Goal: Task Accomplishment & Management: Complete application form

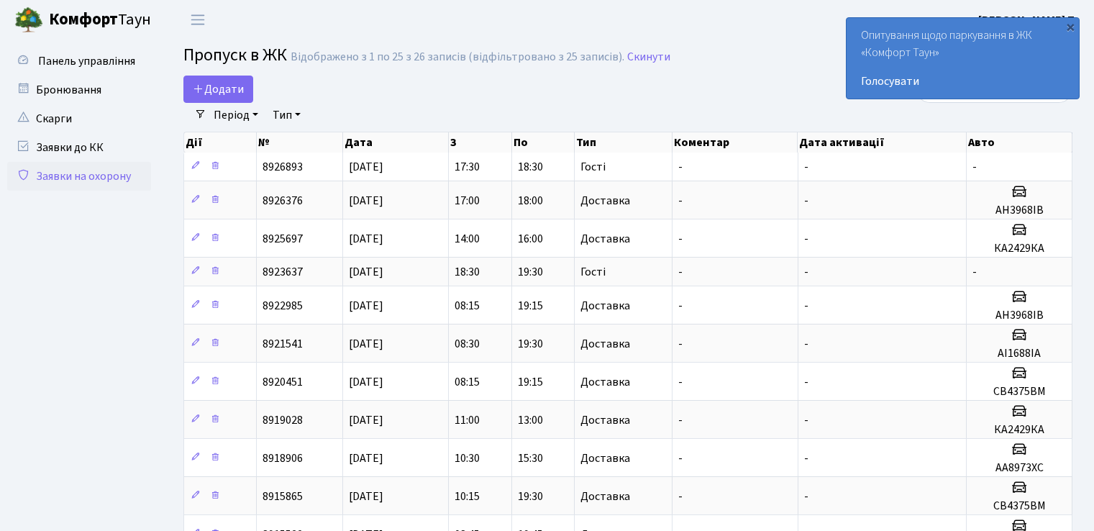
select select "25"
click at [211, 91] on span "Додати" at bounding box center [218, 89] width 51 height 16
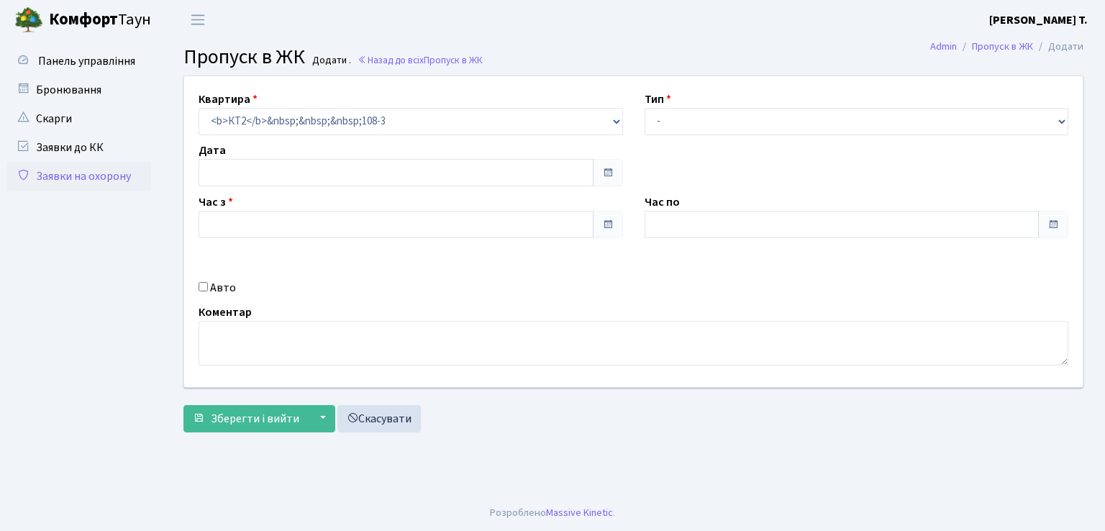
type input "[DATE]"
type input "11:45"
type input "12:45"
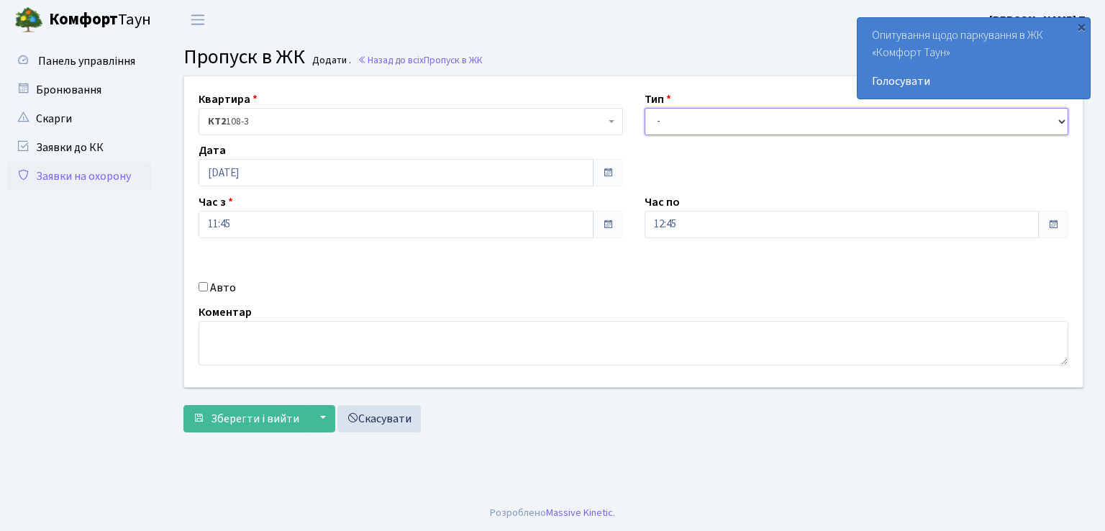
click at [1055, 122] on select "- Доставка Таксі Гості Сервіс" at bounding box center [857, 121] width 424 height 27
select select "1"
click at [645, 108] on select "- Доставка Таксі Гості Сервіс" at bounding box center [857, 121] width 424 height 27
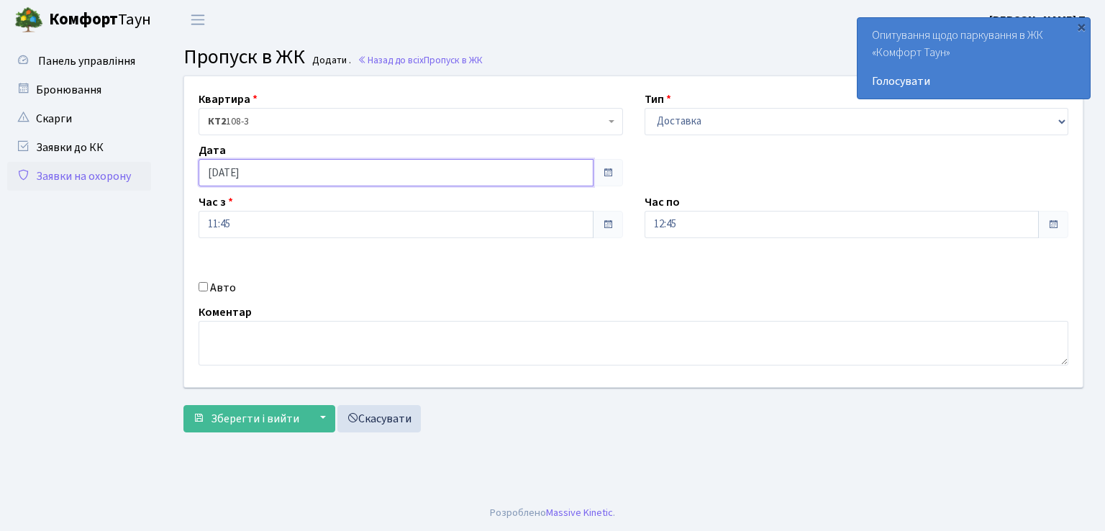
click at [559, 177] on input "01.09.2025" at bounding box center [396, 172] width 395 height 27
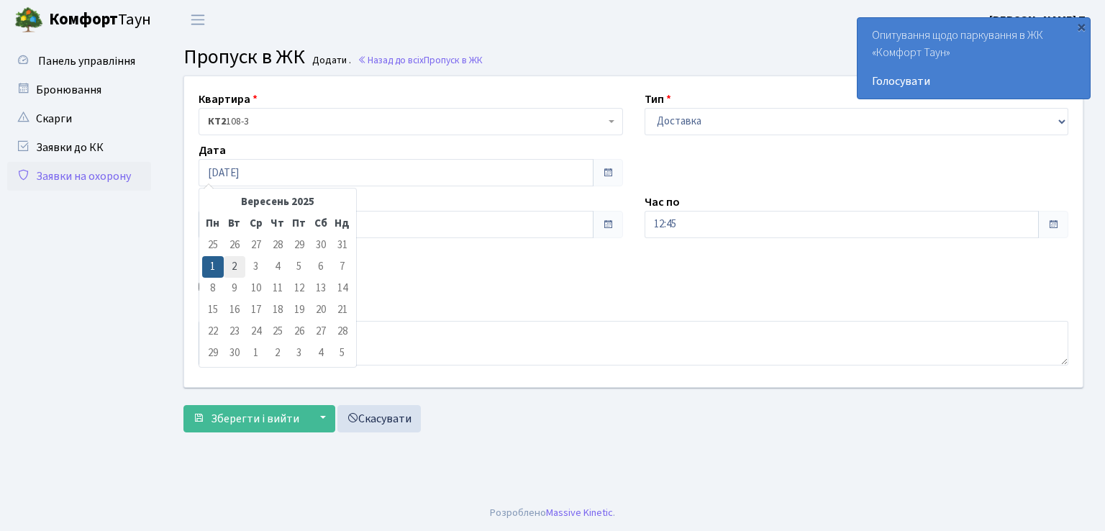
click at [231, 270] on td "2" at bounding box center [235, 267] width 22 height 22
type input "[DATE]"
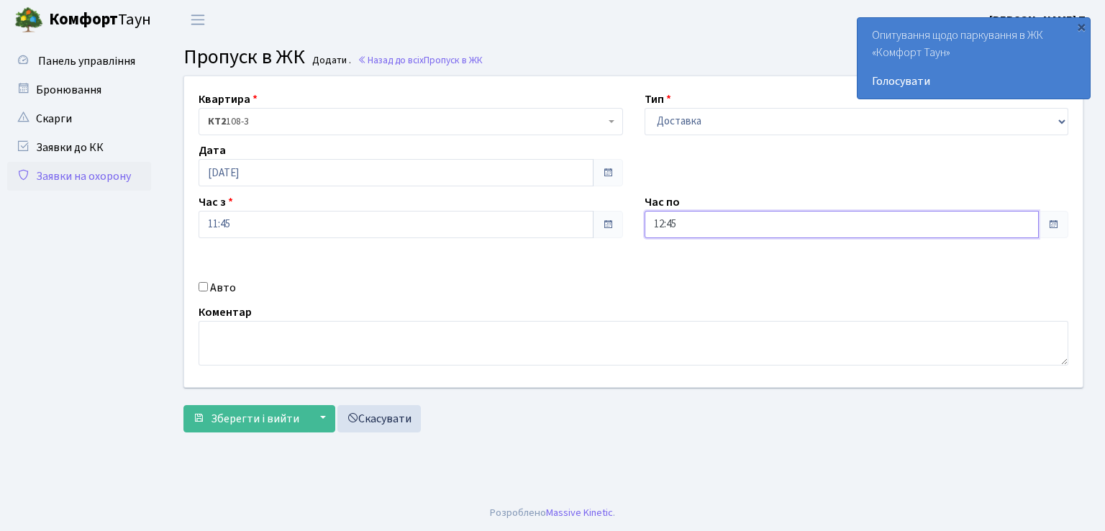
click at [1022, 219] on input "12:45" at bounding box center [842, 224] width 395 height 27
click at [680, 268] on icon at bounding box center [684, 274] width 39 height 39
click at [681, 268] on icon at bounding box center [684, 274] width 39 height 39
click at [682, 268] on icon at bounding box center [684, 274] width 39 height 39
click at [683, 268] on icon at bounding box center [684, 274] width 39 height 39
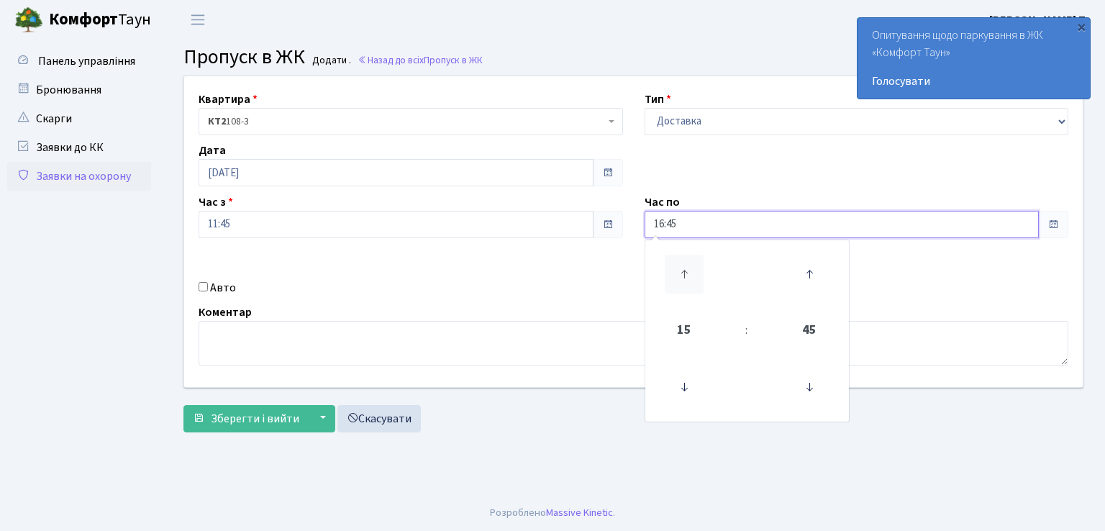
click at [683, 268] on icon at bounding box center [684, 274] width 39 height 39
type input "19:45"
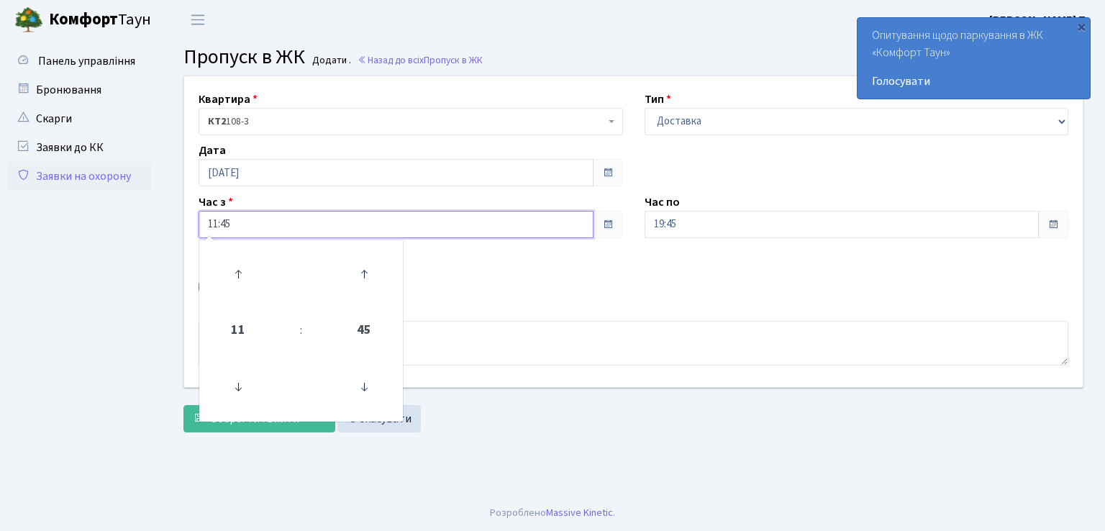
click at [282, 226] on input "11:45" at bounding box center [396, 224] width 395 height 27
click at [236, 394] on icon at bounding box center [238, 387] width 39 height 39
click at [235, 392] on icon at bounding box center [238, 387] width 39 height 39
type input "08:45"
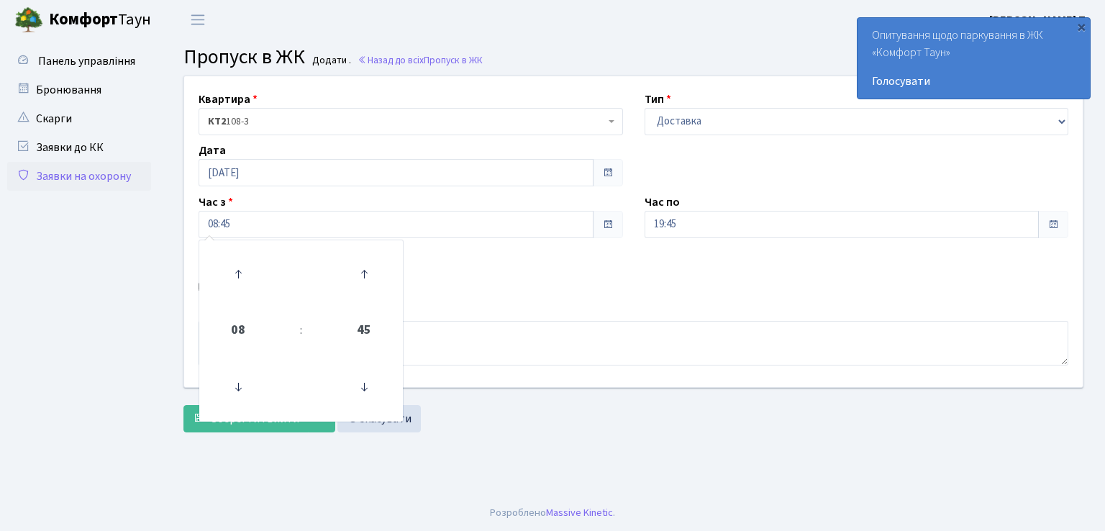
click at [458, 316] on div "Коментар" at bounding box center [633, 335] width 891 height 62
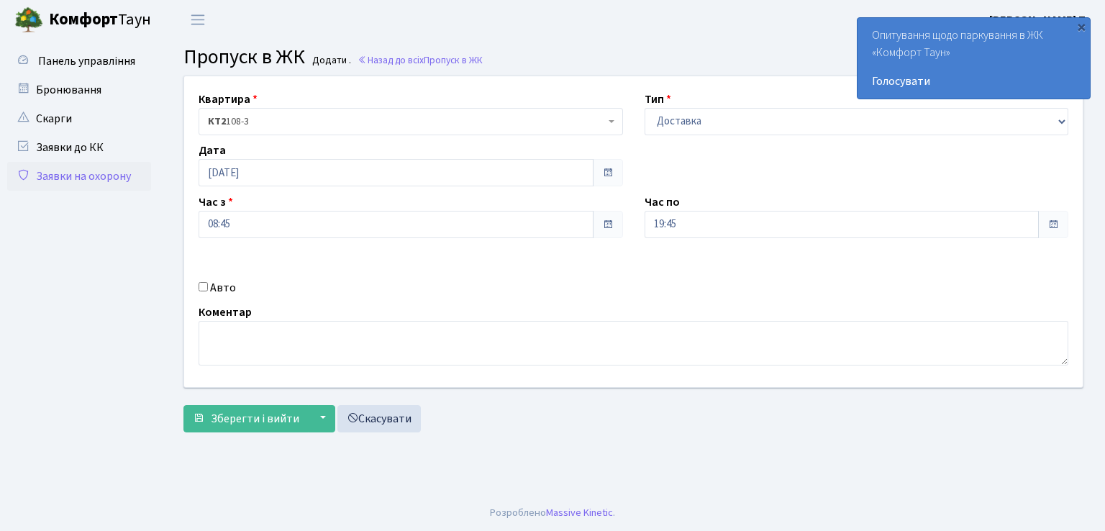
click at [201, 283] on input "Авто" at bounding box center [203, 286] width 9 height 9
checkbox input "true"
click at [809, 278] on input "text" at bounding box center [857, 275] width 424 height 27
type input "АІ1688ІА"
click at [244, 416] on span "Зберегти і вийти" at bounding box center [255, 419] width 88 height 16
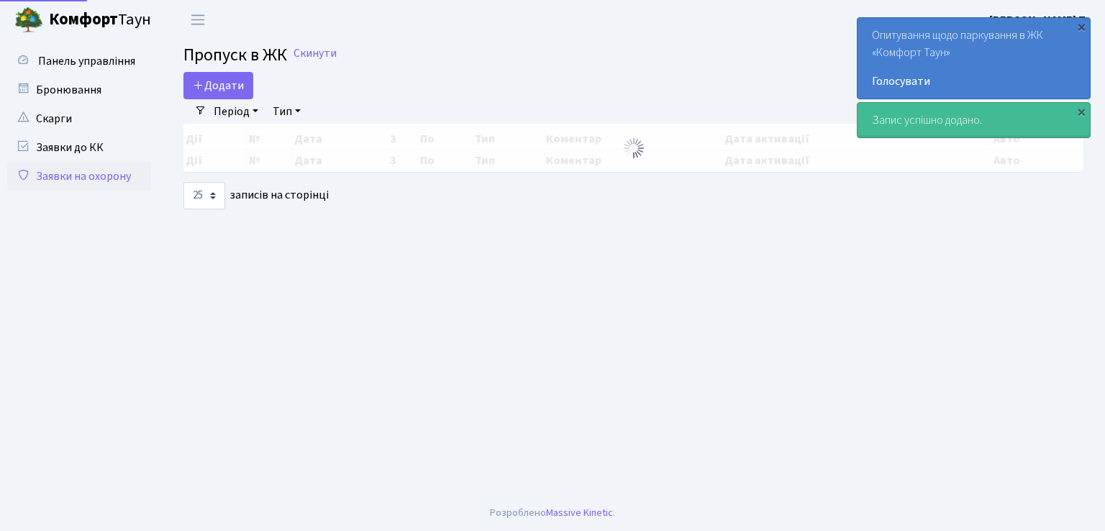
select select "25"
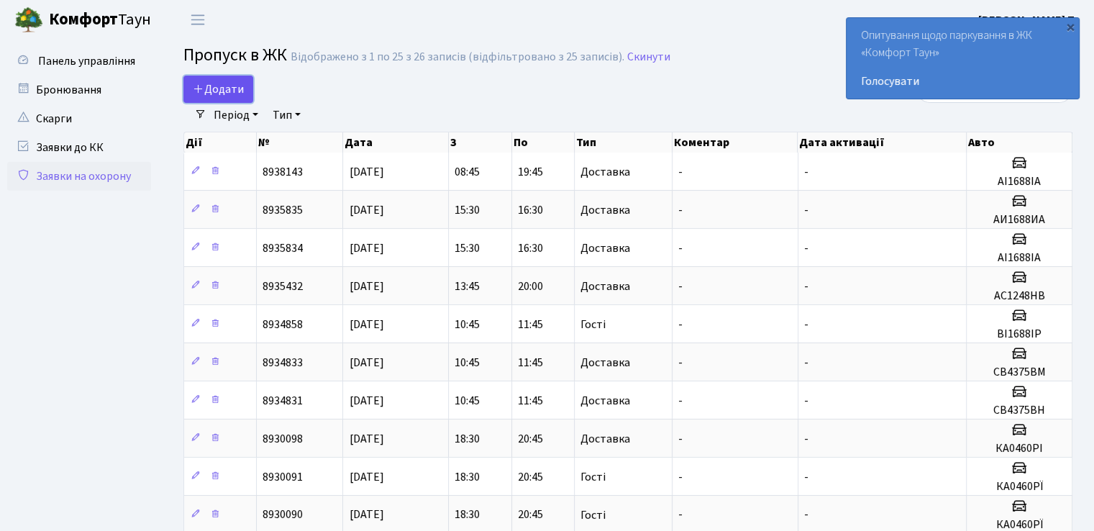
click at [223, 90] on span "Додати" at bounding box center [218, 89] width 51 height 16
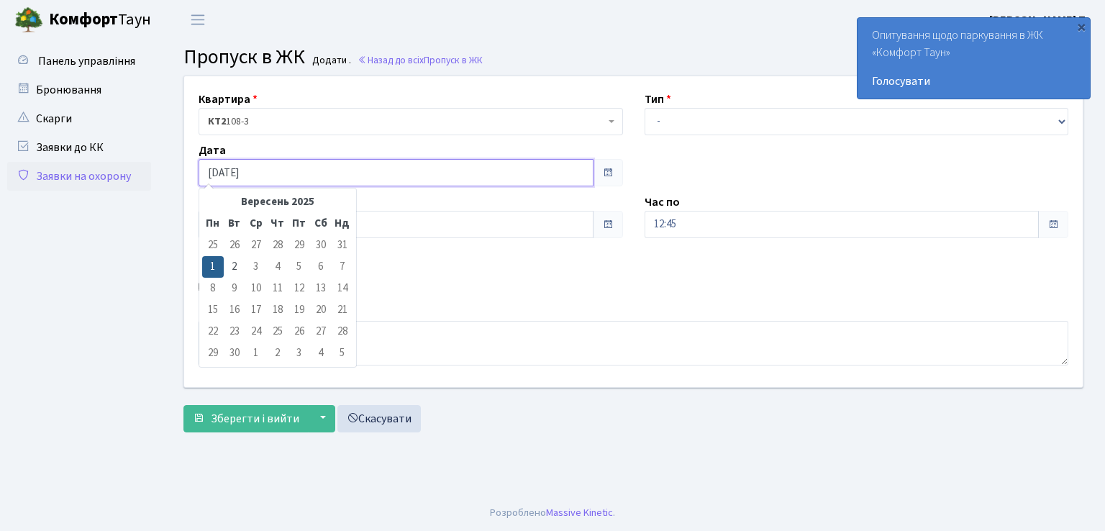
click at [535, 174] on input "[DATE]" at bounding box center [396, 172] width 395 height 27
click at [242, 270] on td "2" at bounding box center [235, 267] width 22 height 22
type input "02.09.2025"
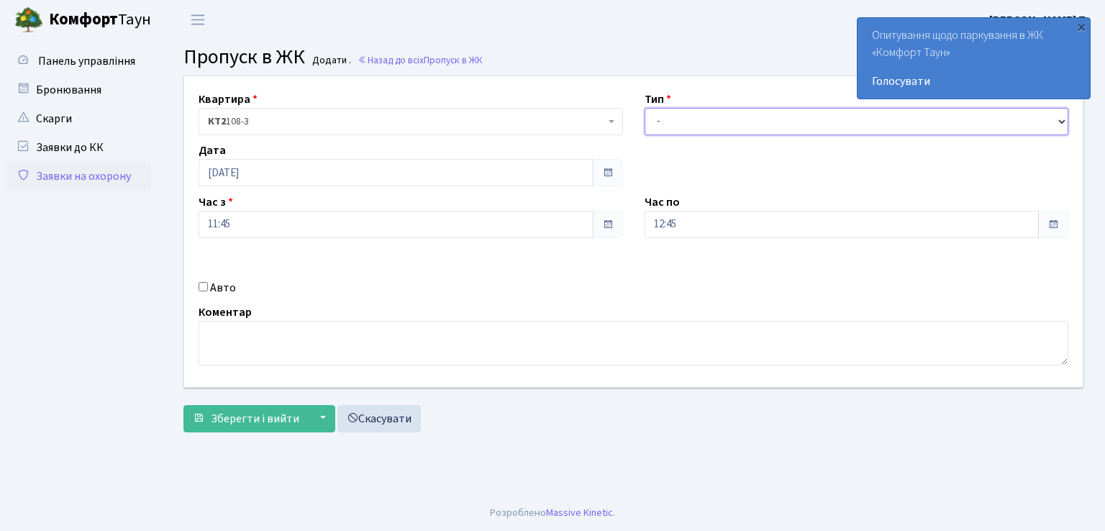
drag, startPoint x: 762, startPoint y: 119, endPoint x: 769, endPoint y: 116, distance: 7.7
click at [762, 119] on select "- Доставка Таксі Гості Сервіс" at bounding box center [857, 121] width 424 height 27
select select "1"
click at [645, 108] on select "- Доставка Таксі Гості Сервіс" at bounding box center [857, 121] width 424 height 27
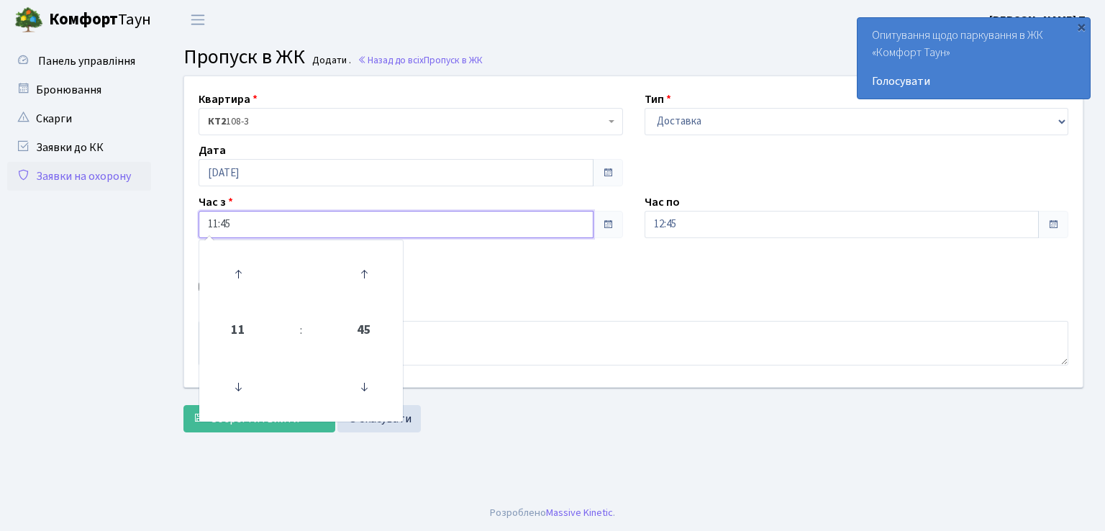
click at [409, 225] on input "11:45" at bounding box center [396, 224] width 395 height 27
click at [233, 389] on icon at bounding box center [238, 387] width 39 height 39
type input "08:45"
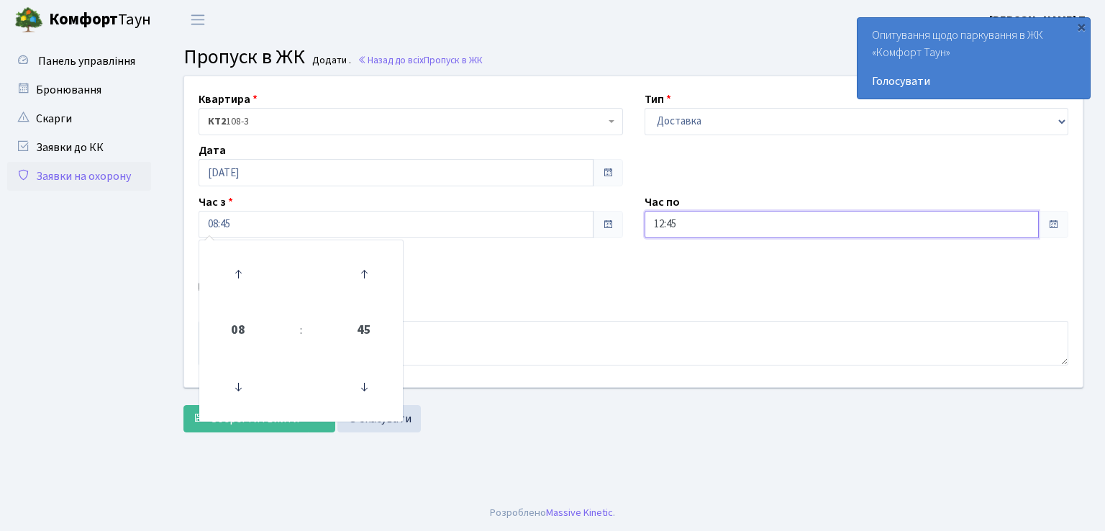
click at [716, 222] on input "12:45" at bounding box center [842, 224] width 395 height 27
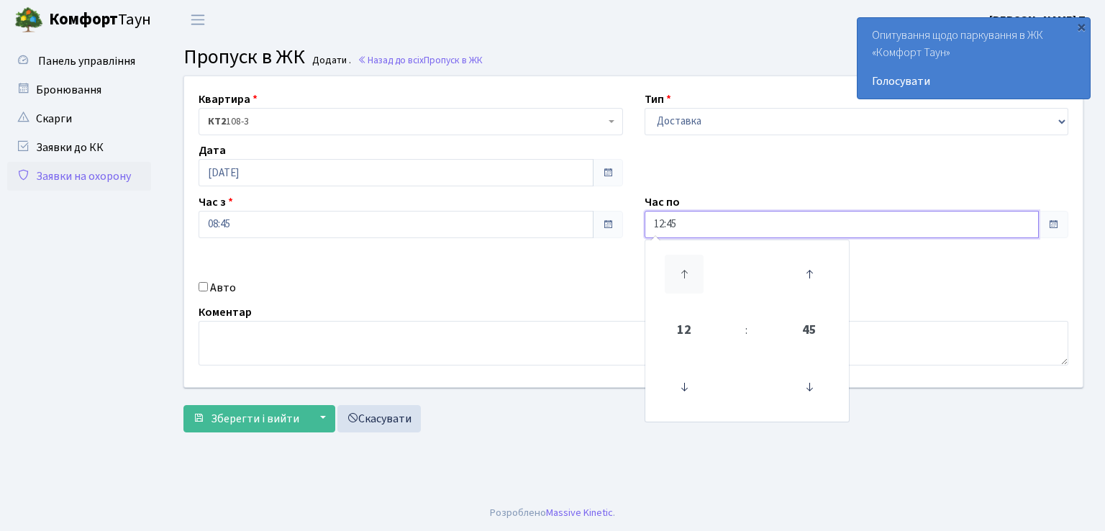
click at [686, 278] on icon at bounding box center [684, 274] width 39 height 39
type input "14:45"
click at [204, 287] on input "Авто" at bounding box center [203, 286] width 9 height 9
checkbox input "true"
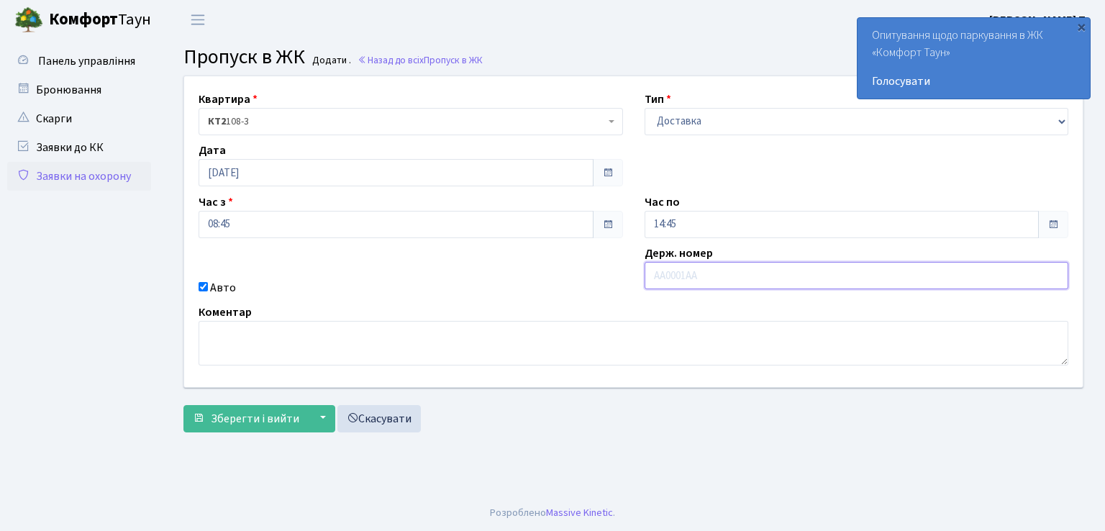
click at [693, 276] on input "text" at bounding box center [857, 275] width 424 height 27
type input "СВ4375ВМ"
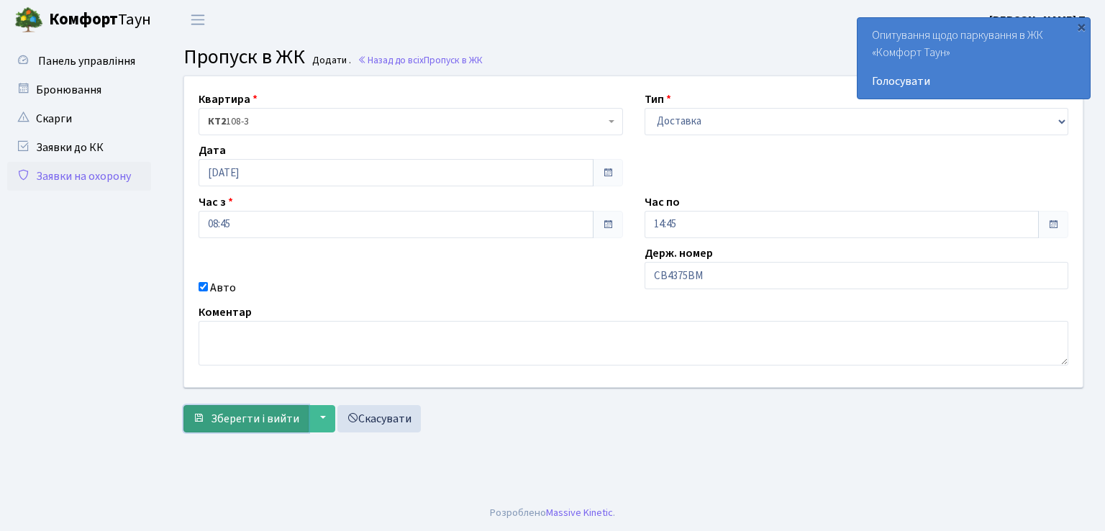
click at [230, 424] on span "Зберегти і вийти" at bounding box center [255, 419] width 88 height 16
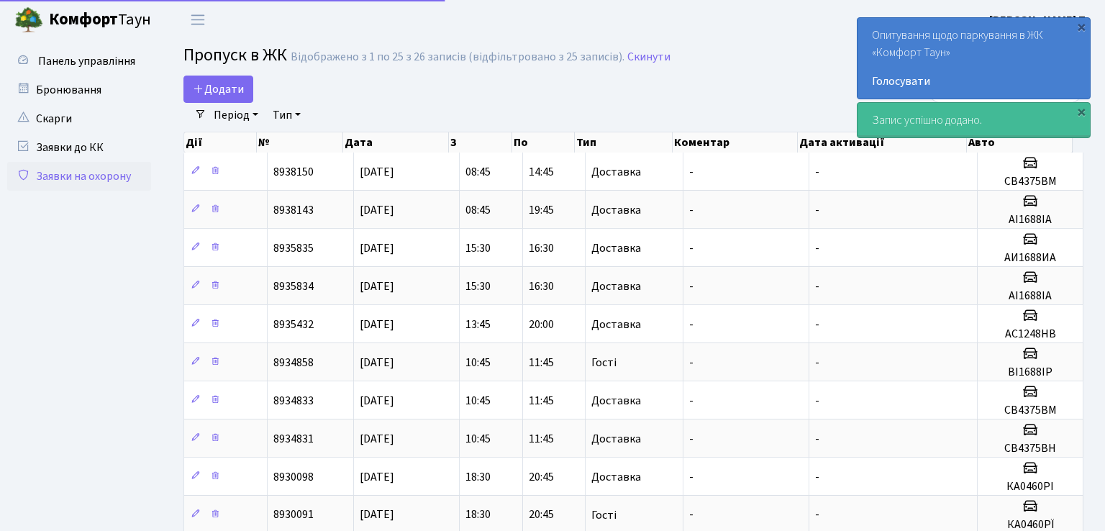
select select "25"
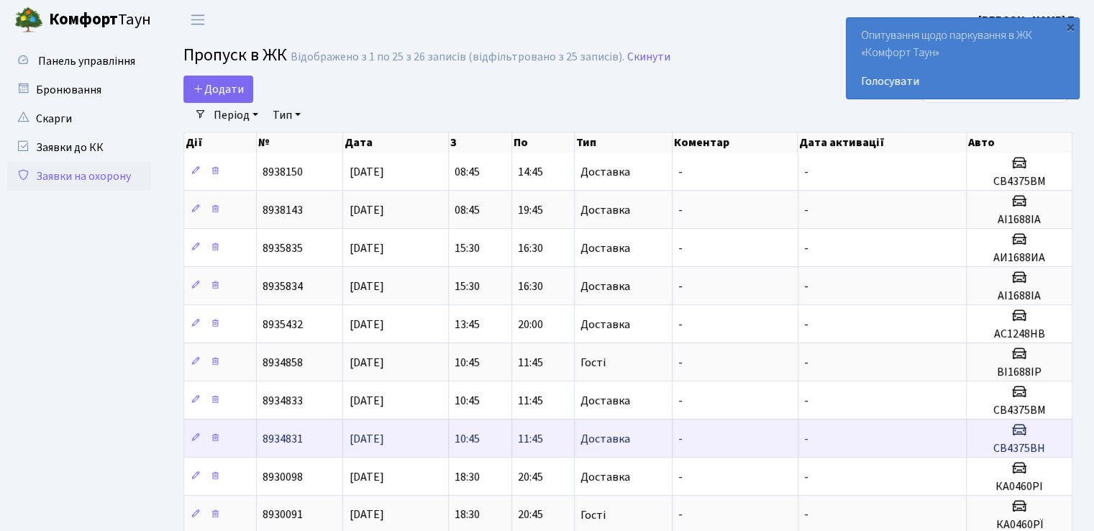
click at [987, 447] on h5 "СВ4375ВН" at bounding box center [1020, 449] width 94 height 14
drag, startPoint x: 987, startPoint y: 447, endPoint x: 1033, endPoint y: 439, distance: 46.7
click at [1033, 442] on h5 "СВ4375ВН" at bounding box center [1020, 449] width 94 height 14
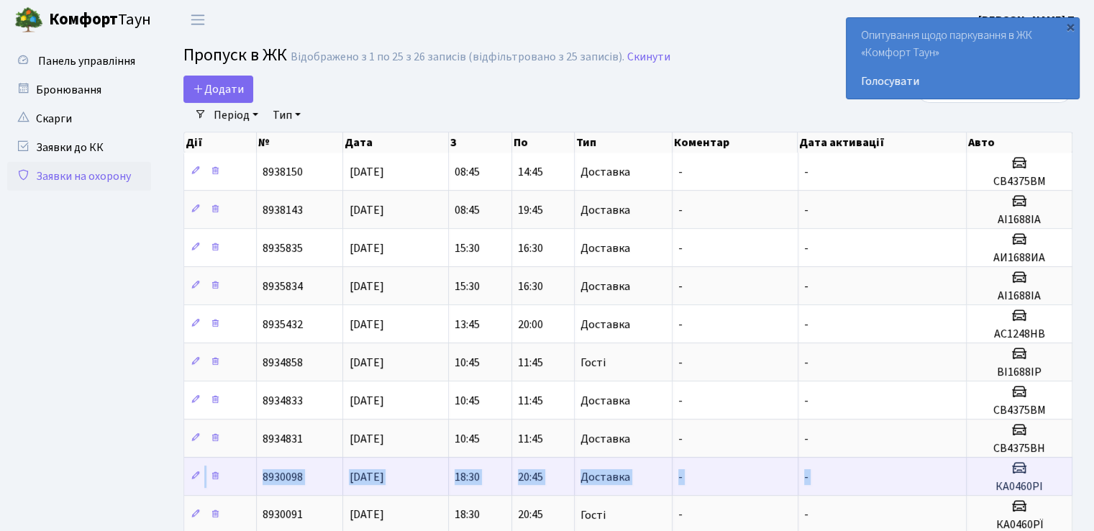
drag, startPoint x: 1062, startPoint y: 451, endPoint x: 1031, endPoint y: 459, distance: 31.9
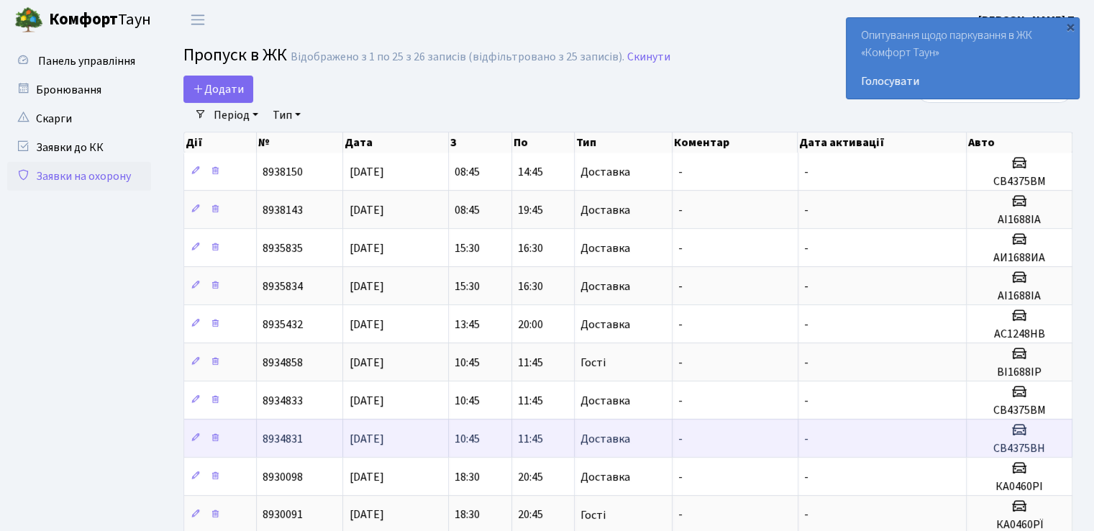
click at [908, 431] on td "-" at bounding box center [882, 438] width 169 height 38
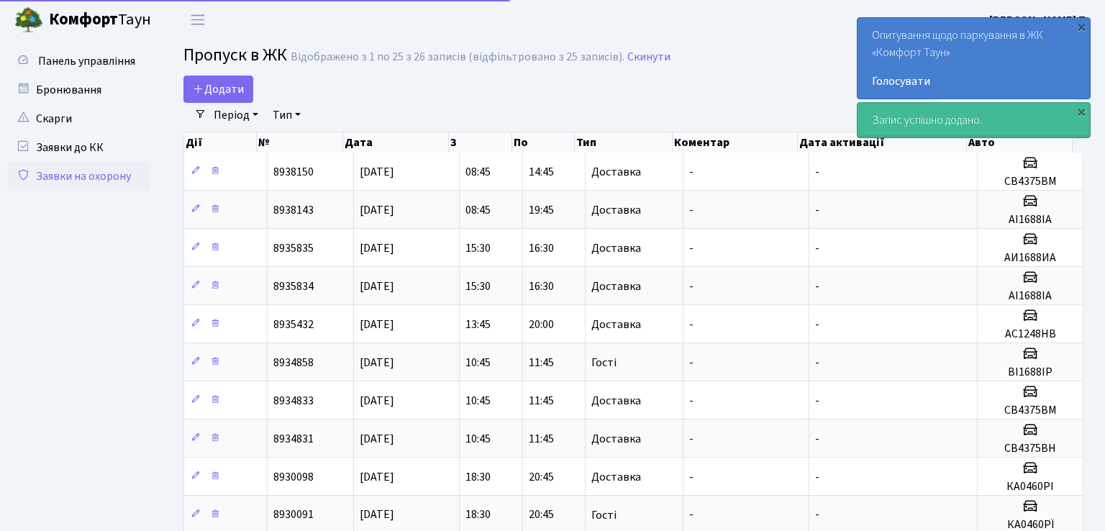
select select "25"
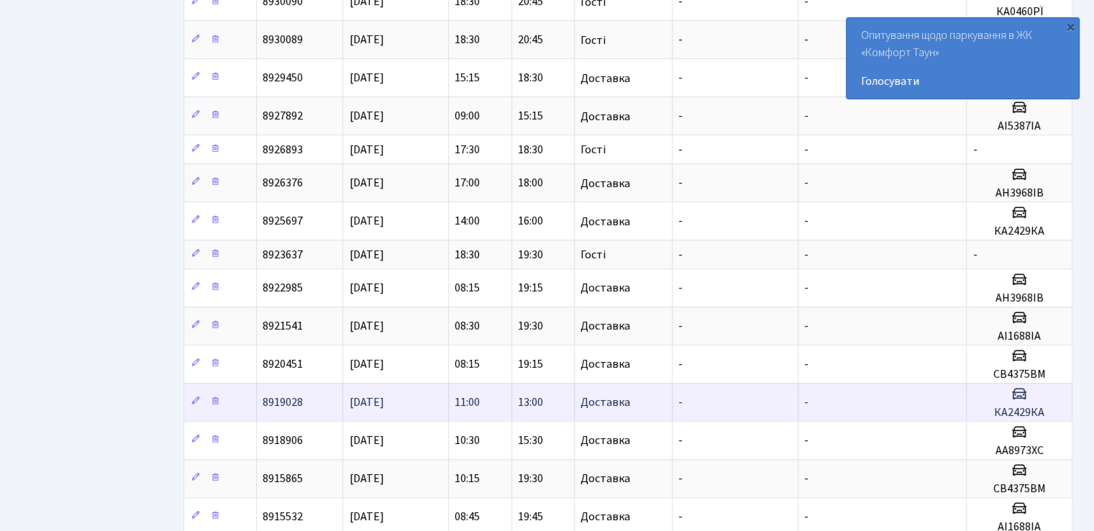
scroll to position [575, 0]
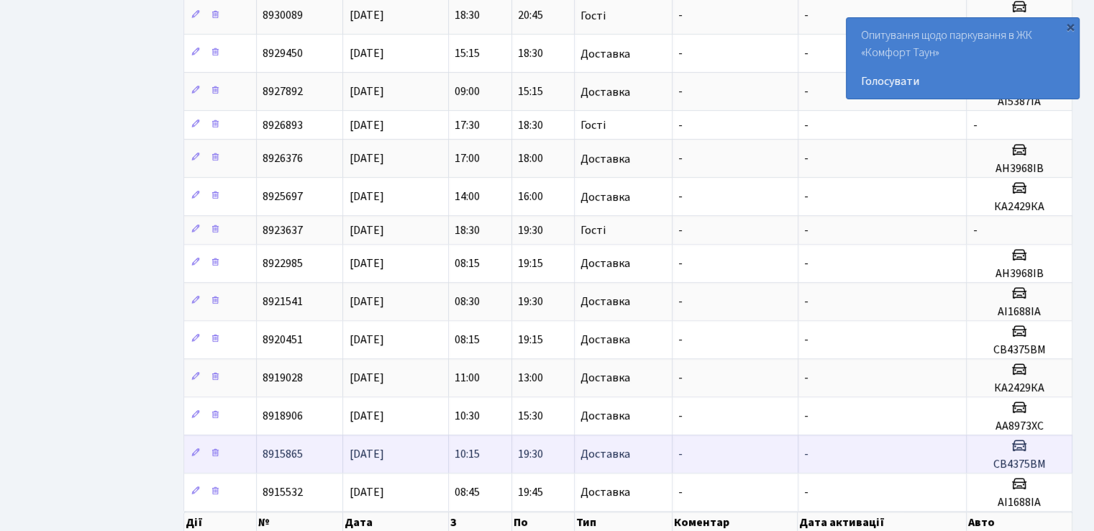
click at [1052, 452] on h3 at bounding box center [1020, 447] width 94 height 21
drag, startPoint x: 1044, startPoint y: 455, endPoint x: 985, endPoint y: 458, distance: 59.8
click at [985, 458] on h5 "СВ4375ВМ" at bounding box center [1020, 465] width 94 height 14
copy h5 "СВ4375ВМ"
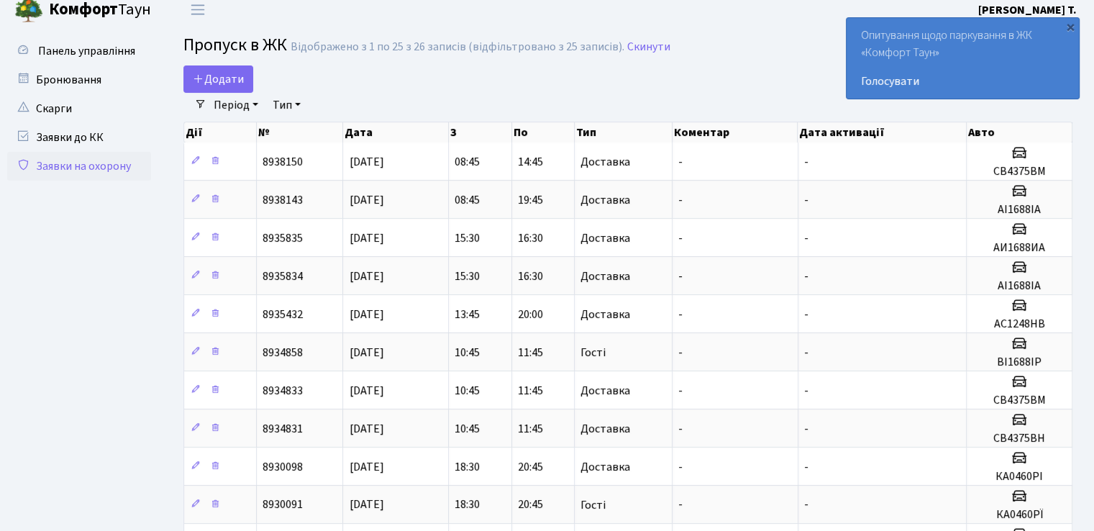
scroll to position [0, 0]
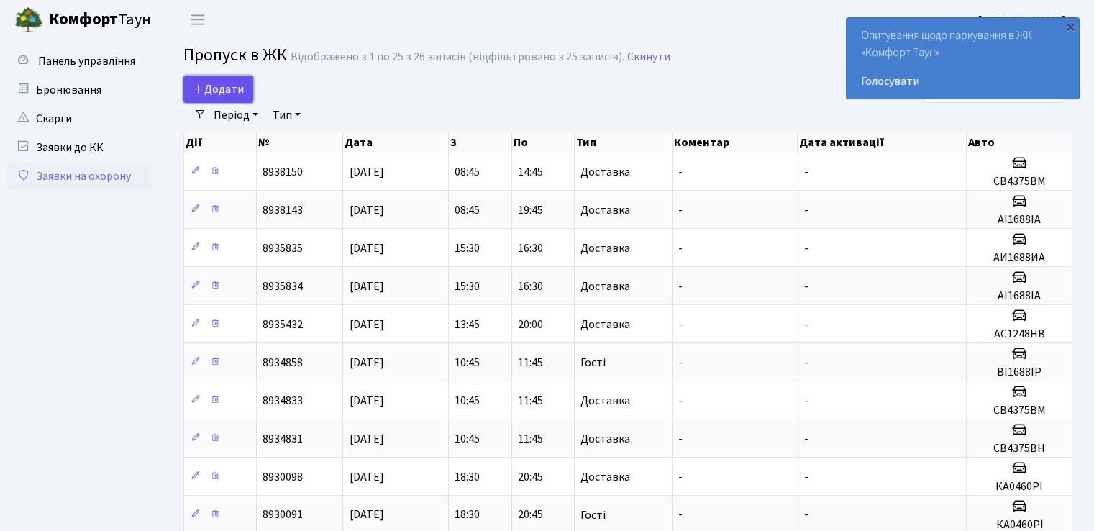
click at [230, 90] on span "Додати" at bounding box center [218, 89] width 51 height 16
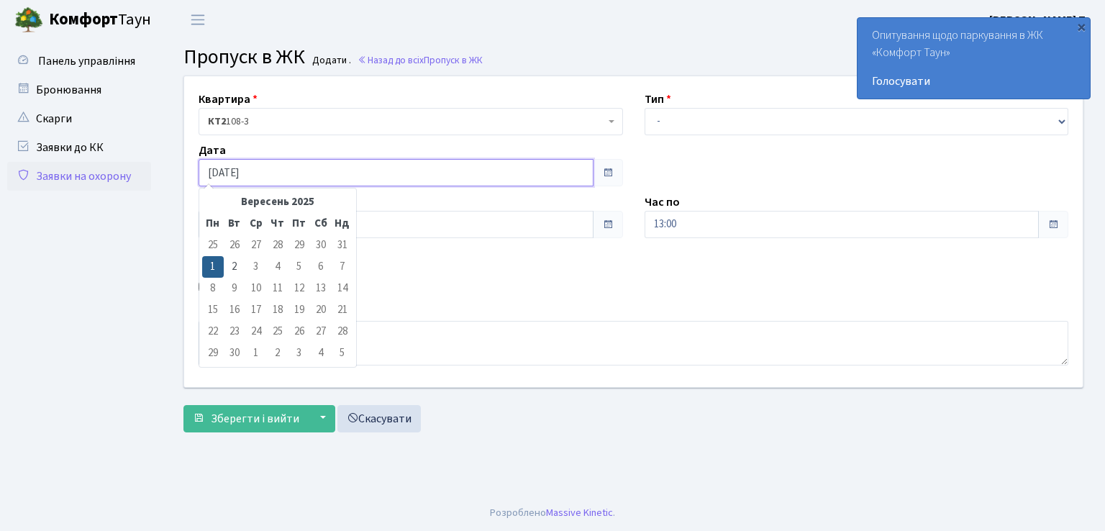
click at [480, 181] on input "[DATE]" at bounding box center [396, 172] width 395 height 27
click at [239, 263] on td "2" at bounding box center [235, 267] width 22 height 22
type input "[DATE]"
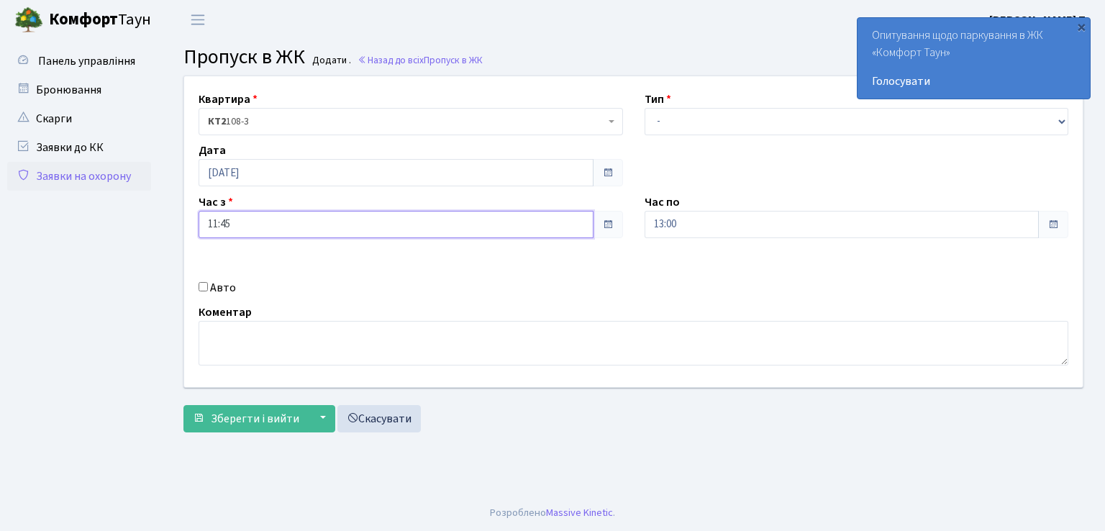
click at [412, 217] on input "11:45" at bounding box center [396, 224] width 395 height 27
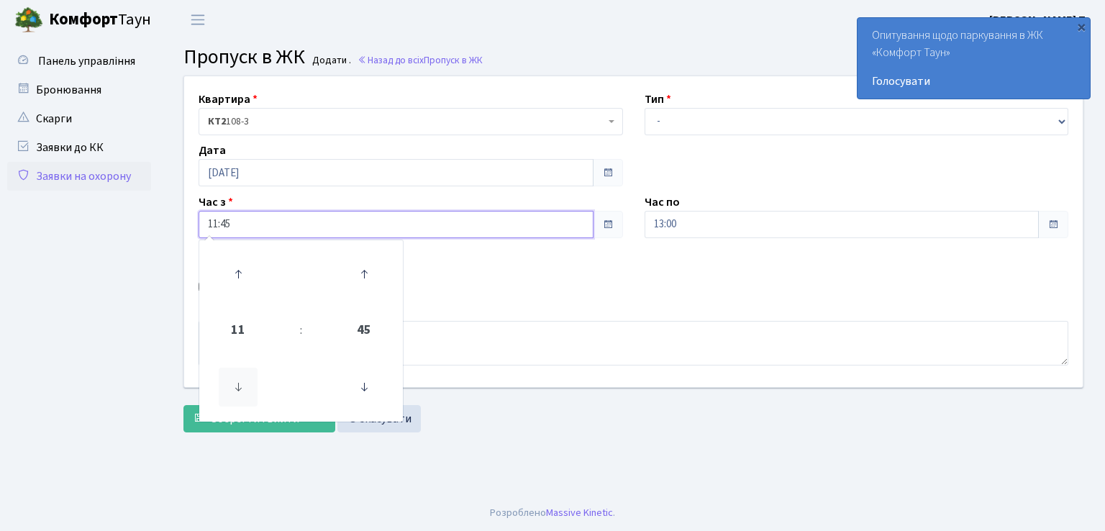
click at [230, 377] on icon at bounding box center [238, 387] width 39 height 39
click at [233, 378] on icon at bounding box center [238, 387] width 39 height 39
click at [234, 378] on icon at bounding box center [238, 387] width 39 height 39
click at [237, 270] on icon at bounding box center [238, 274] width 39 height 39
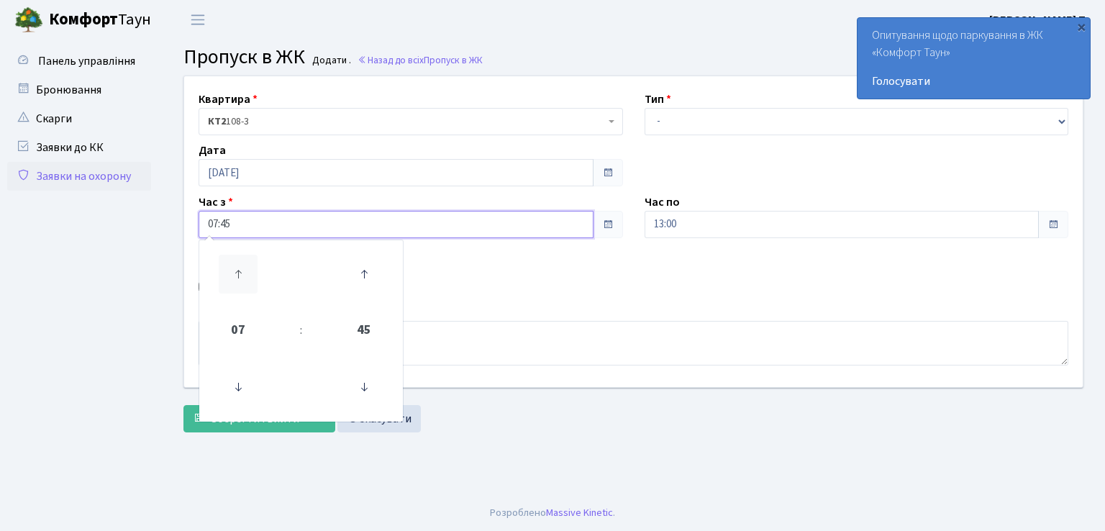
type input "08:45"
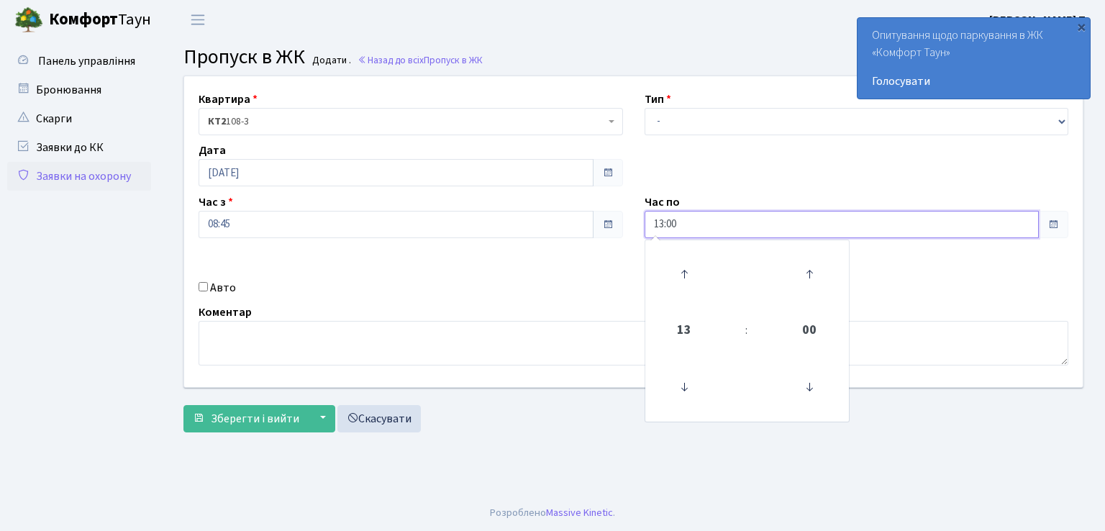
click at [722, 228] on input "13:00" at bounding box center [842, 224] width 395 height 27
click at [680, 271] on icon at bounding box center [684, 274] width 39 height 39
type input "16:00"
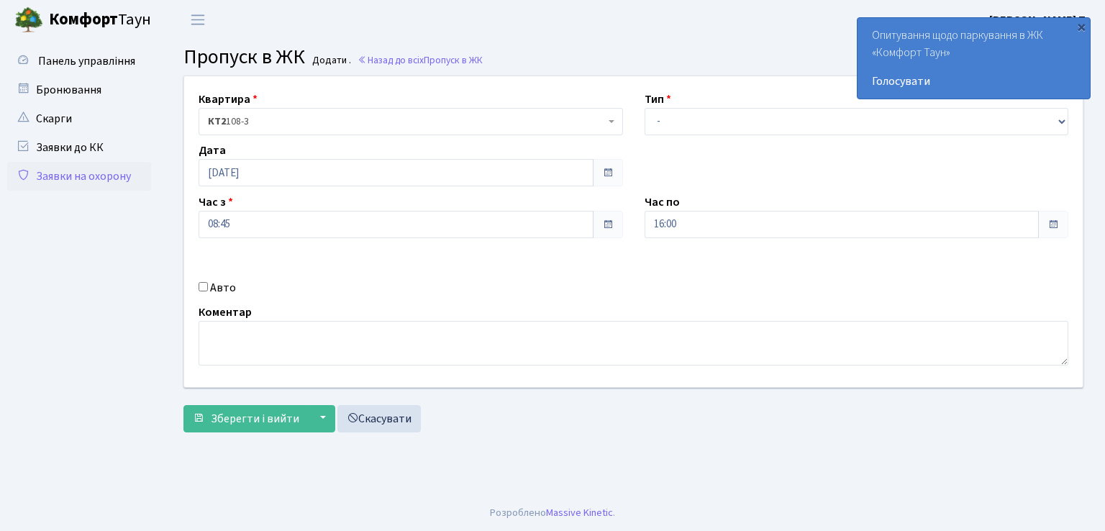
click at [202, 281] on div "Авто" at bounding box center [411, 287] width 446 height 17
click at [202, 283] on input "Авто" at bounding box center [203, 286] width 9 height 9
checkbox input "true"
paste input "СВ4375ВМ"
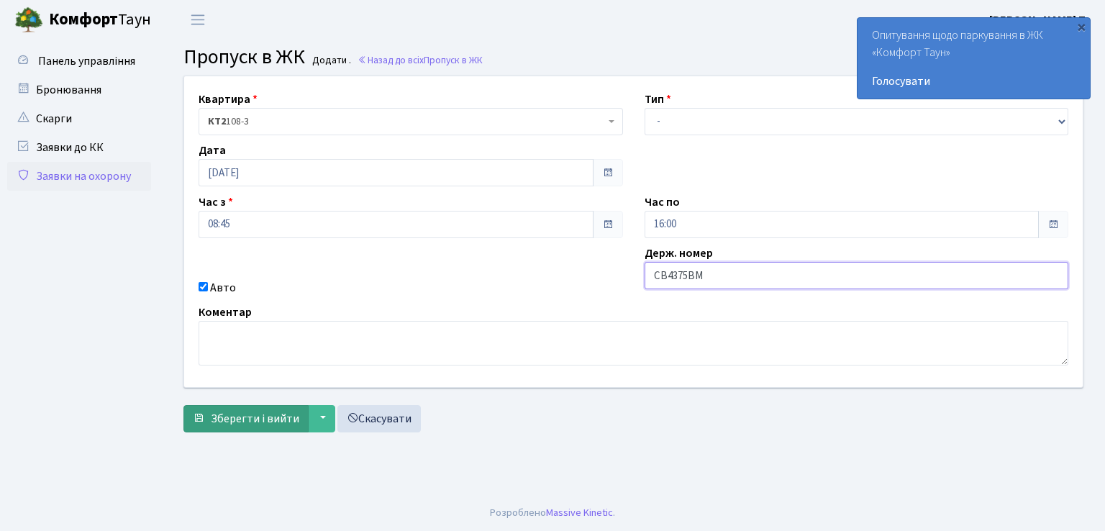
type input "СВ4375ВМ"
click at [211, 414] on span "Зберегти і вийти" at bounding box center [255, 419] width 88 height 16
